Goal: Information Seeking & Learning: Check status

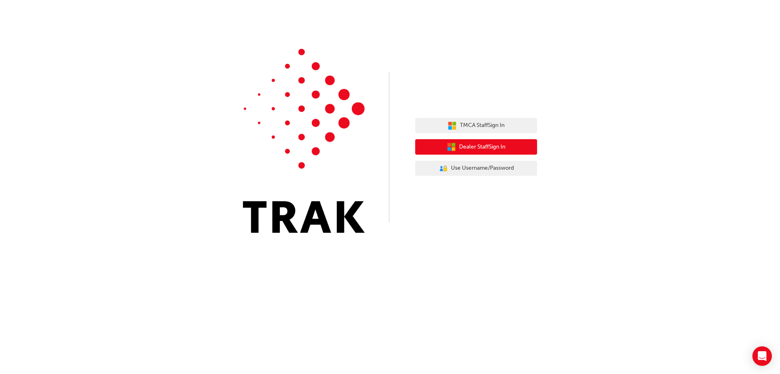
click at [492, 150] on span "Dealer Staff Sign In" at bounding box center [482, 146] width 46 height 9
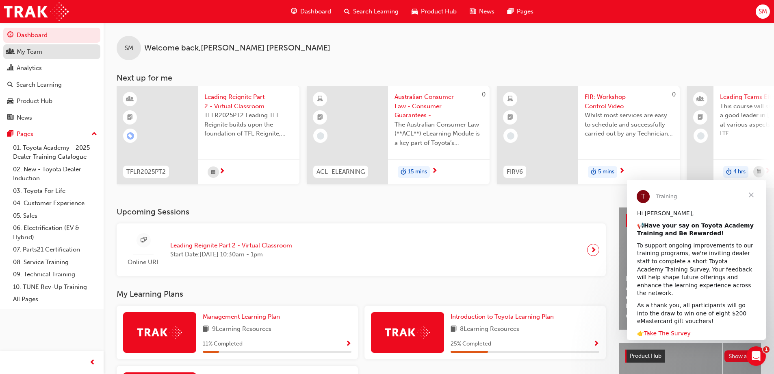
click at [35, 54] on div "My Team" at bounding box center [30, 51] width 26 height 9
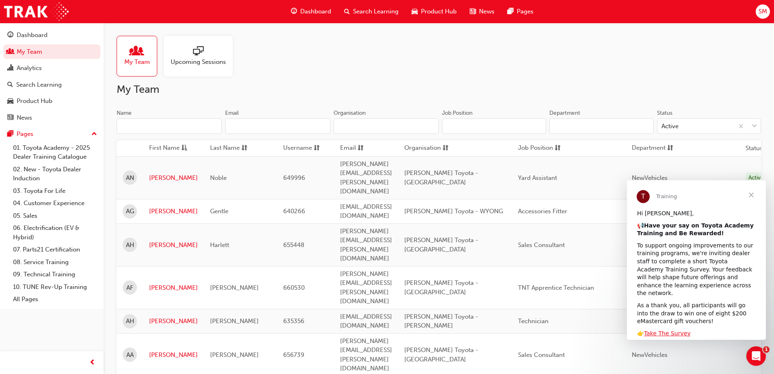
click at [752, 193] on span "Close" at bounding box center [751, 194] width 29 height 29
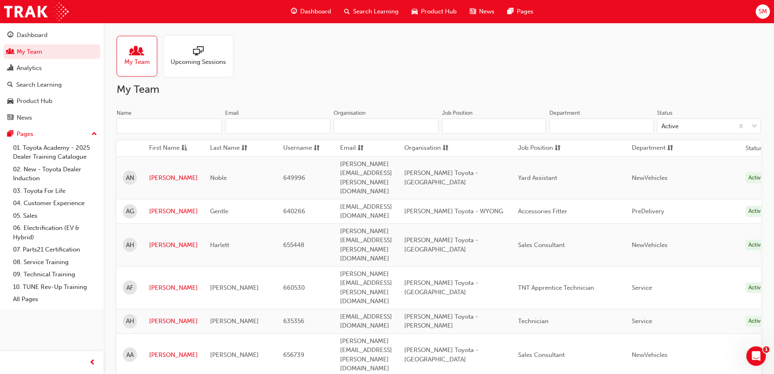
click at [195, 59] on span "Upcoming Sessions" at bounding box center [198, 61] width 55 height 9
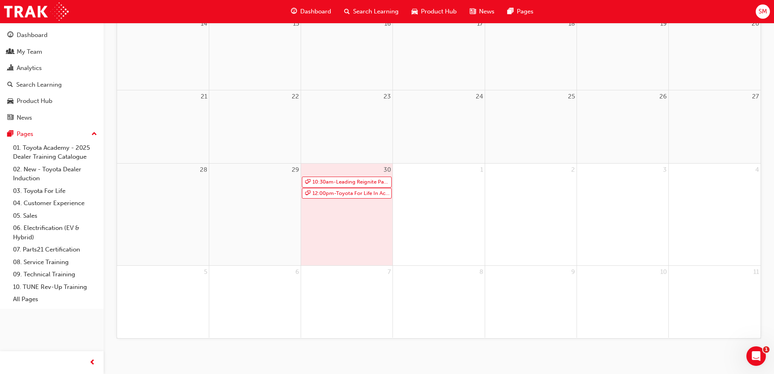
scroll to position [277, 0]
click at [351, 190] on link "12:00pm - Toyota For Life In Action - Virtual Classroom" at bounding box center [347, 188] width 90 height 11
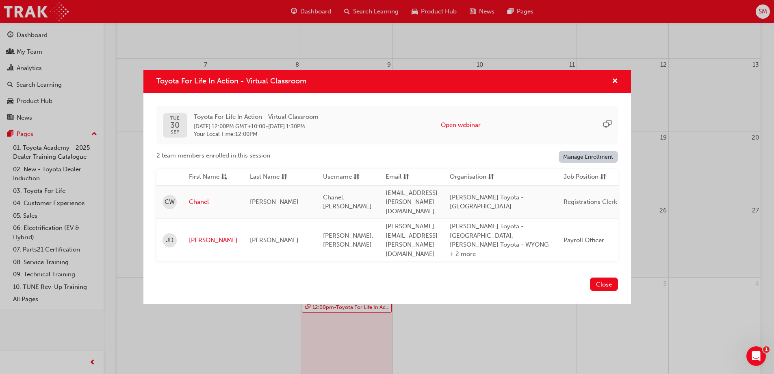
scroll to position [0, 0]
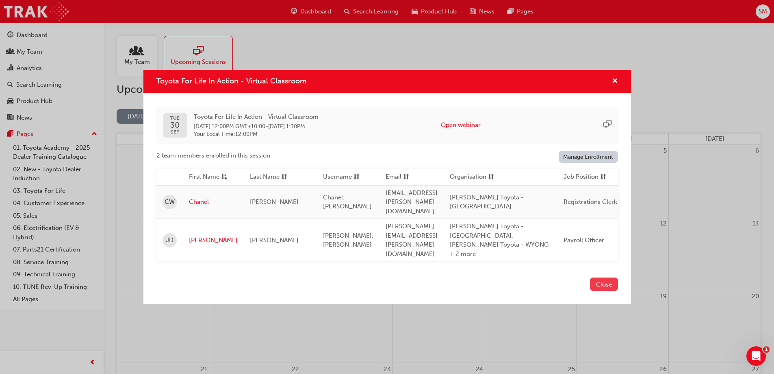
click at [612, 277] on button "Close" at bounding box center [604, 283] width 28 height 13
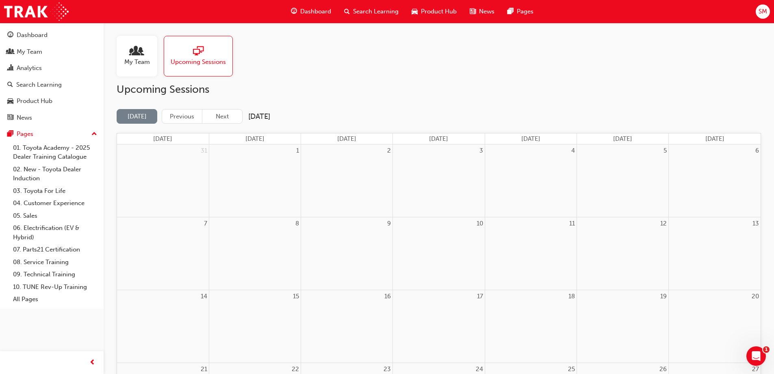
scroll to position [277, 0]
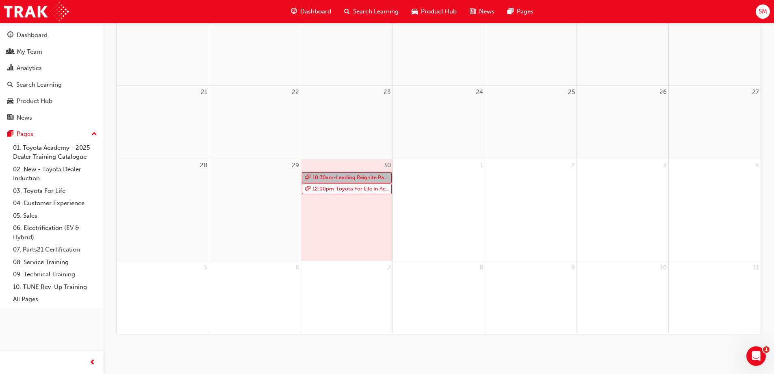
click at [363, 176] on link "10:30am - Leading Reignite Part 2 - Virtual Classroom" at bounding box center [347, 177] width 90 height 11
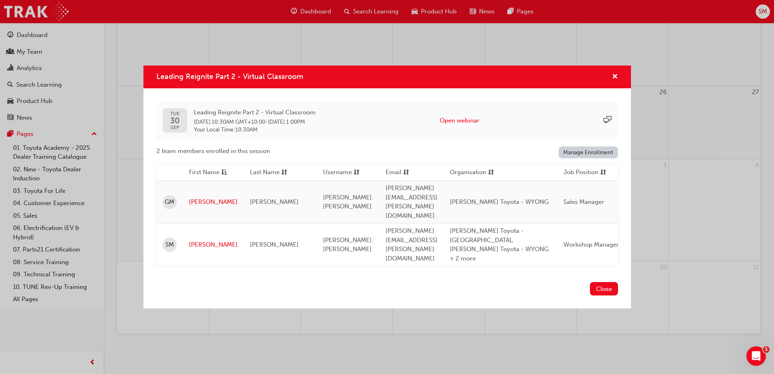
click at [604, 282] on button "Close" at bounding box center [604, 288] width 28 height 13
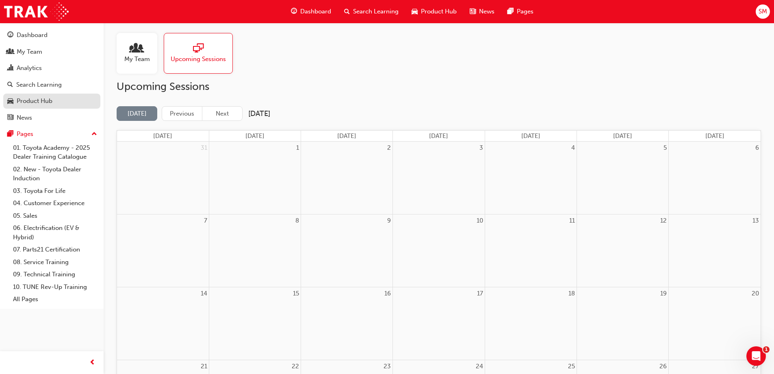
scroll to position [0, 0]
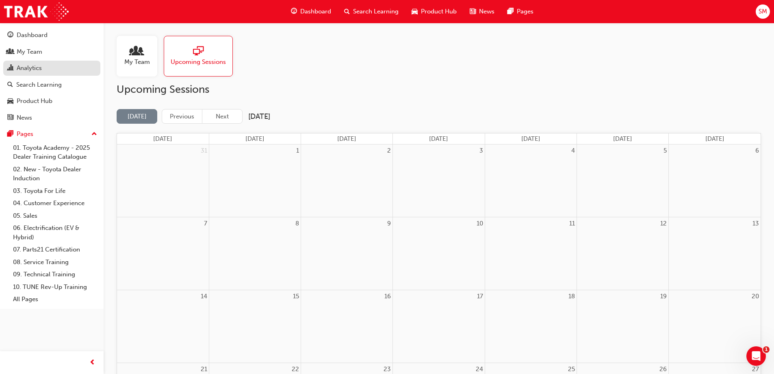
click at [34, 67] on div "Analytics" at bounding box center [29, 67] width 25 height 9
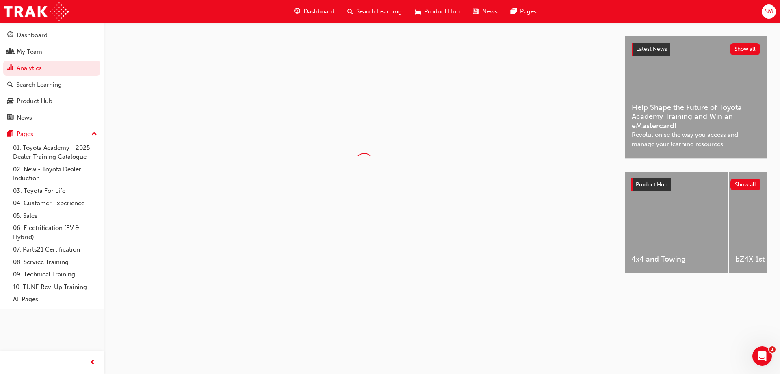
click at [769, 15] on span "SM" at bounding box center [769, 11] width 9 height 9
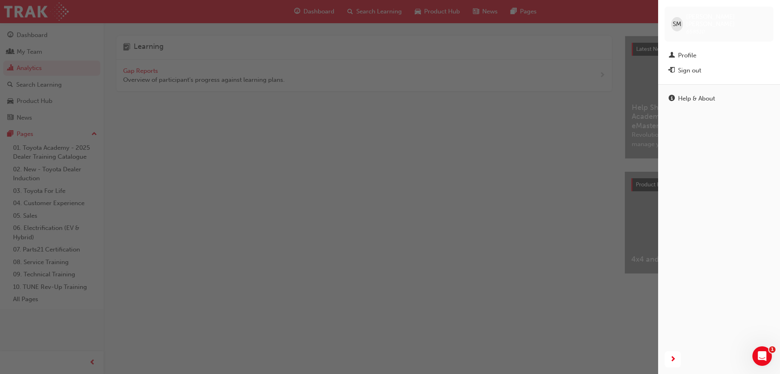
click at [341, 182] on div "button" at bounding box center [329, 187] width 658 height 374
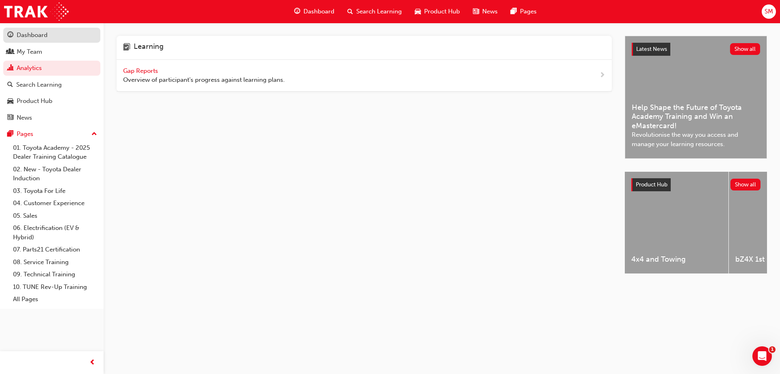
click at [29, 35] on div "Dashboard" at bounding box center [32, 34] width 31 height 9
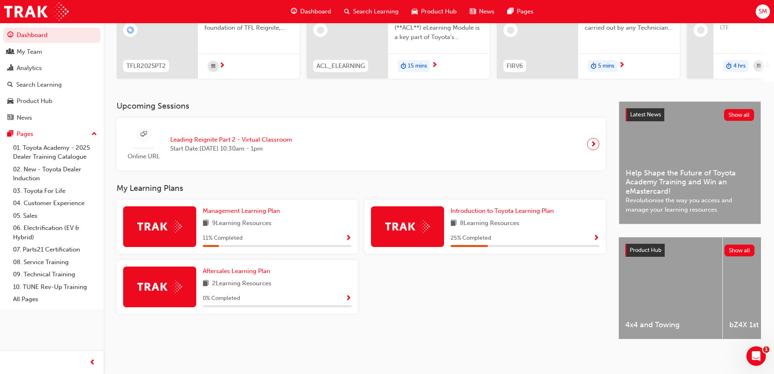
scroll to position [112, 0]
click at [508, 209] on span "Introduction to Toyota Learning Plan" at bounding box center [502, 210] width 103 height 7
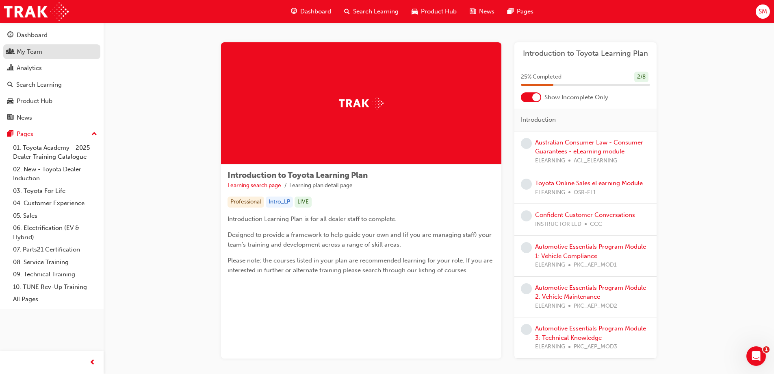
click at [34, 51] on div "My Team" at bounding box center [30, 51] width 26 height 9
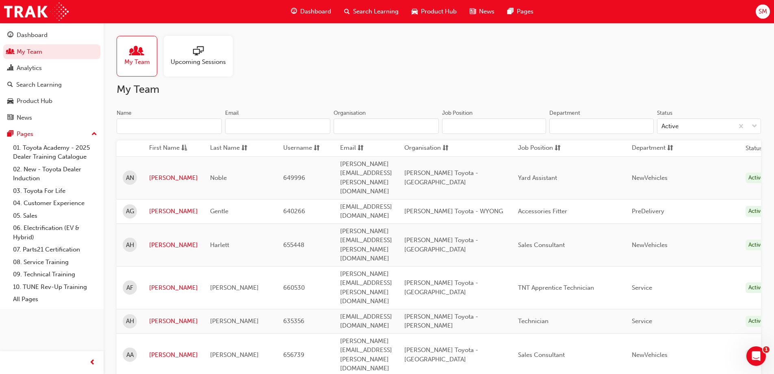
click at [153, 121] on input "Name" at bounding box center [169, 125] width 105 height 15
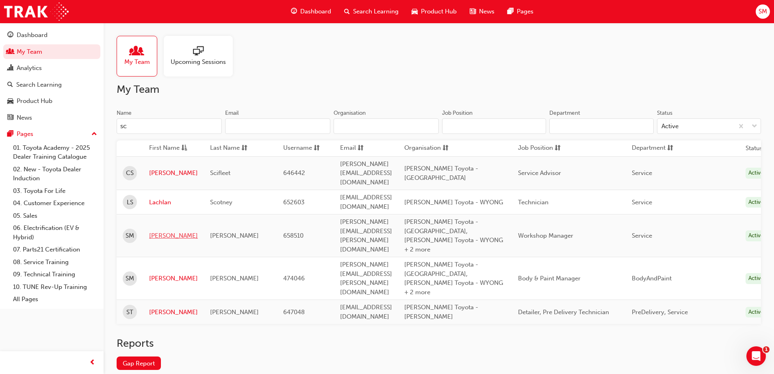
type input "sc"
click at [159, 231] on link "[PERSON_NAME]" at bounding box center [173, 235] width 49 height 9
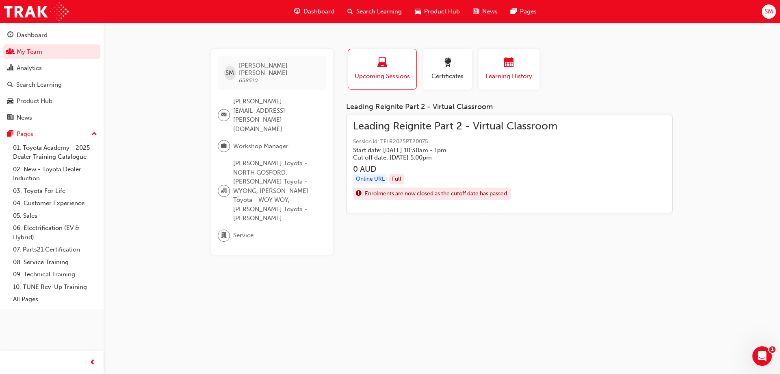
click at [515, 72] on span "Learning History" at bounding box center [509, 76] width 49 height 9
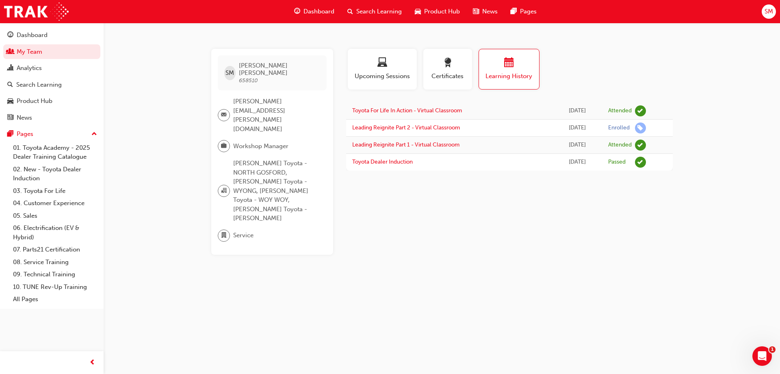
click at [631, 54] on div "Profile Upcoming Sessions Certificates Learning History" at bounding box center [509, 72] width 343 height 47
click at [27, 70] on div "Analytics" at bounding box center [29, 67] width 25 height 9
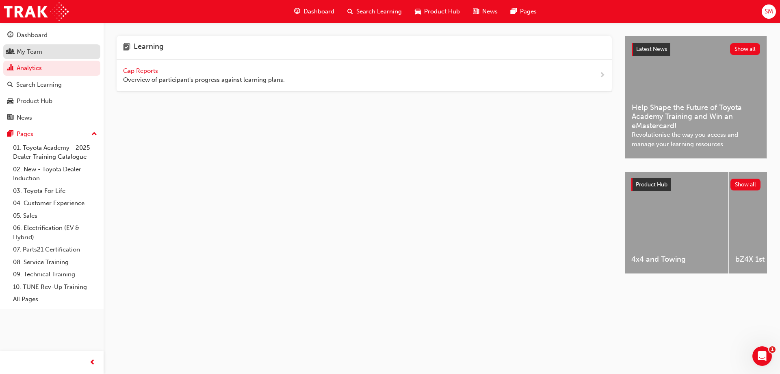
click at [28, 53] on div "My Team" at bounding box center [30, 51] width 26 height 9
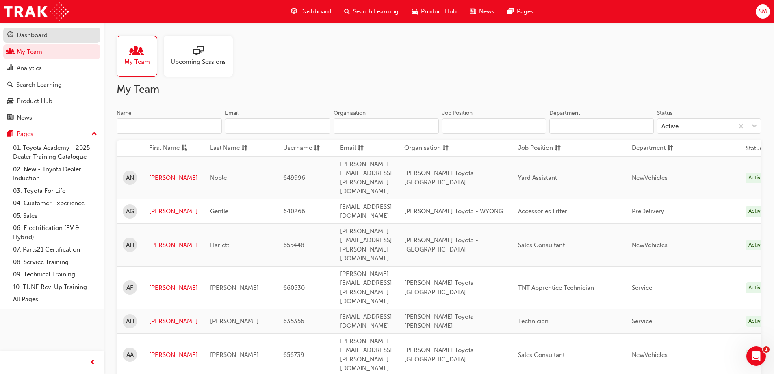
click at [36, 34] on div "Dashboard" at bounding box center [32, 34] width 31 height 9
